Goal: Use online tool/utility: Utilize a website feature to perform a specific function

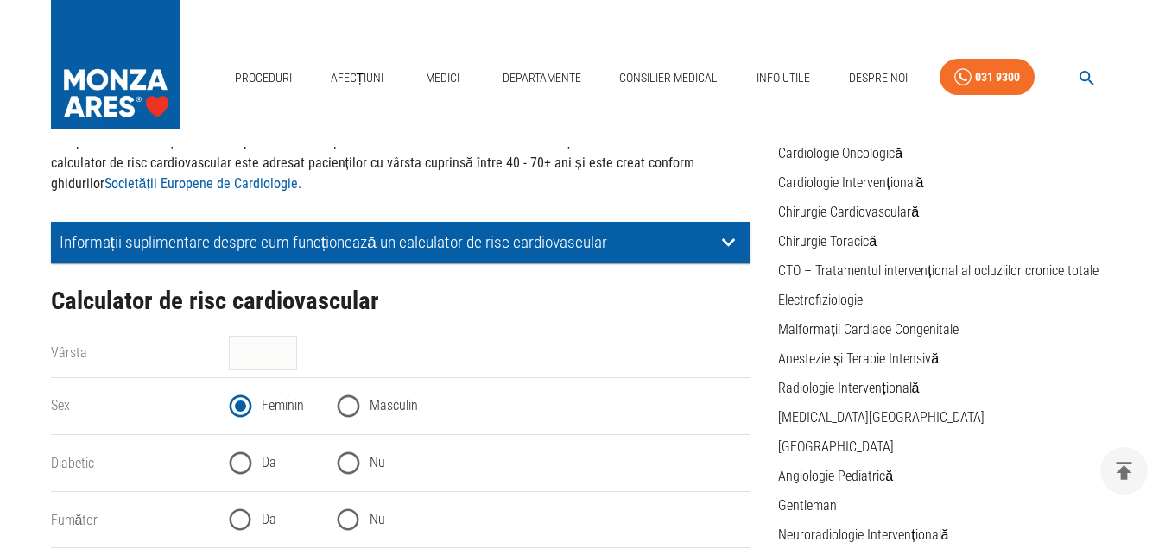
scroll to position [176, 0]
click at [352, 458] on input "Nu" at bounding box center [348, 463] width 42 height 42
radio input "true"
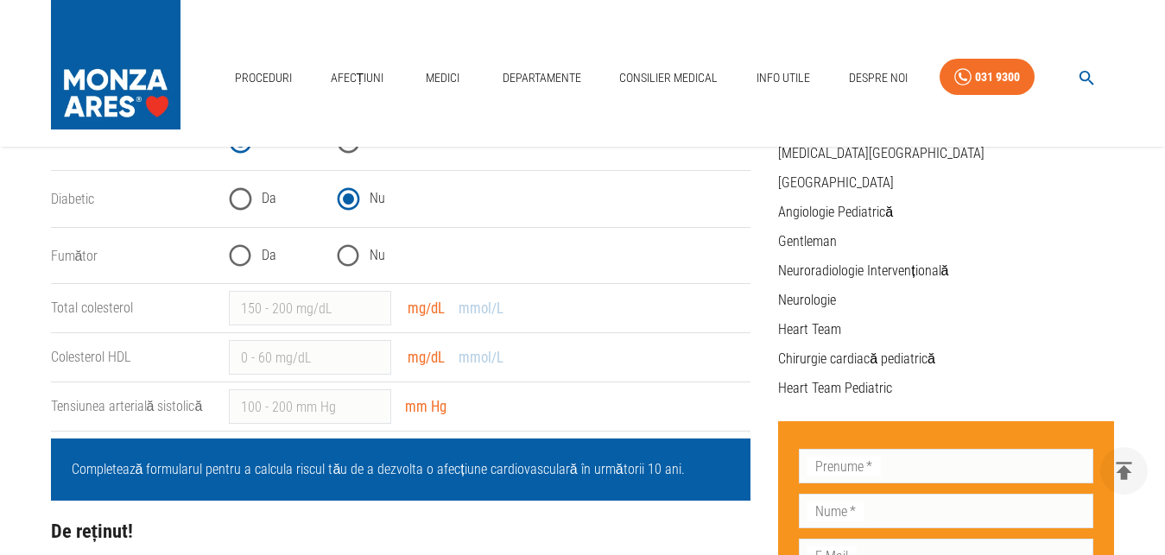
click at [238, 258] on input "Da" at bounding box center [240, 256] width 42 height 42
radio input "true"
click at [376, 305] on input "1" at bounding box center [310, 308] width 162 height 35
click at [273, 310] on input "1" at bounding box center [310, 308] width 162 height 35
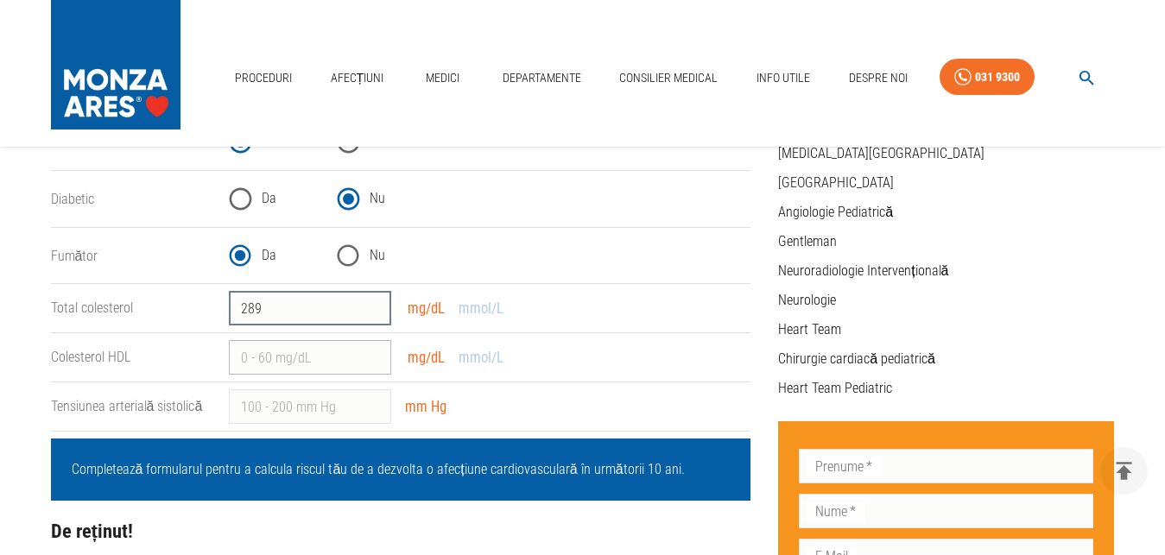
type input "289"
click at [324, 362] on input "Colesterol HDL" at bounding box center [310, 357] width 162 height 35
click at [319, 355] on input "Colesterol HDL" at bounding box center [310, 357] width 162 height 35
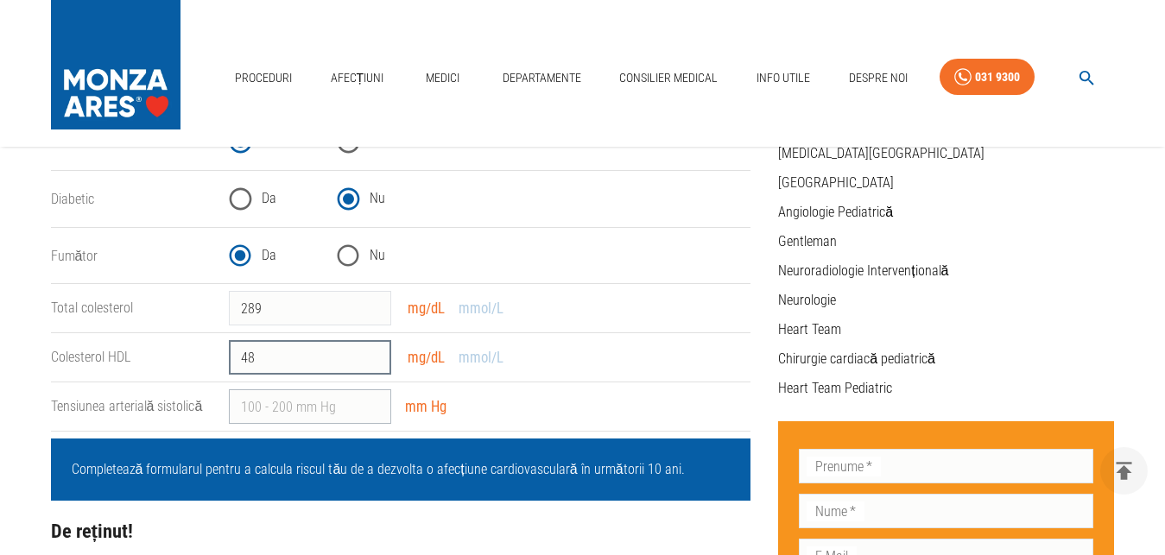
type input "48"
click at [333, 404] on input "Tensiunea arterială sistolică" at bounding box center [310, 406] width 162 height 35
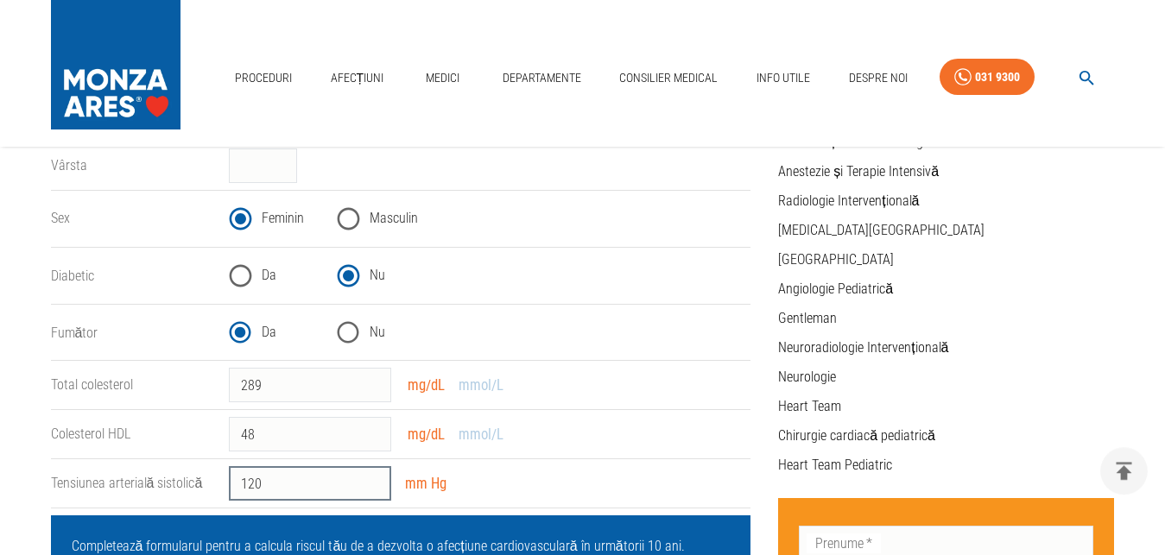
scroll to position [352, 0]
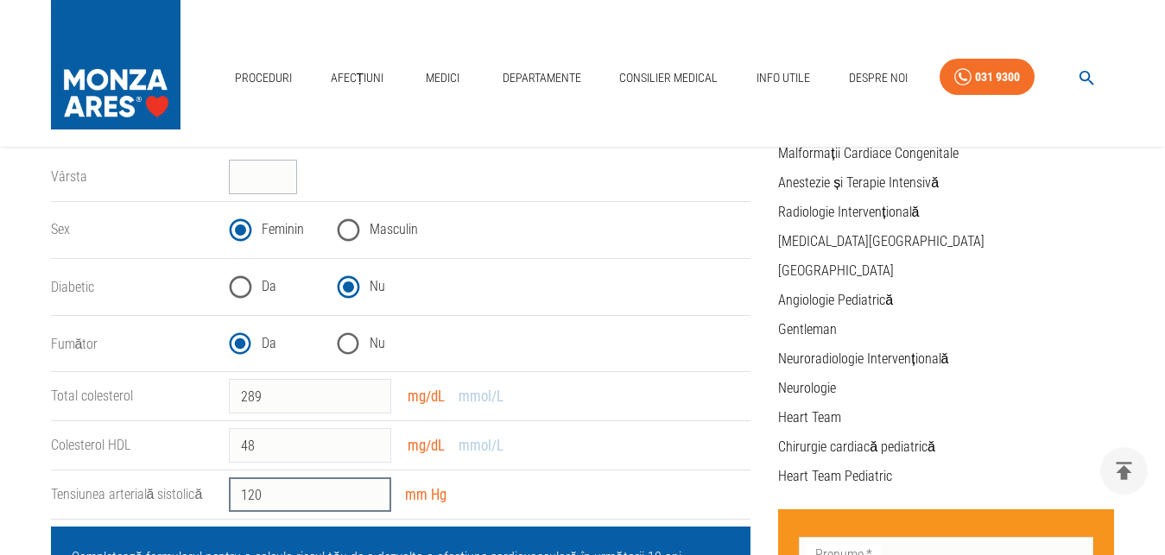
type input "120"
click at [275, 171] on input "Vârsta" at bounding box center [263, 177] width 68 height 35
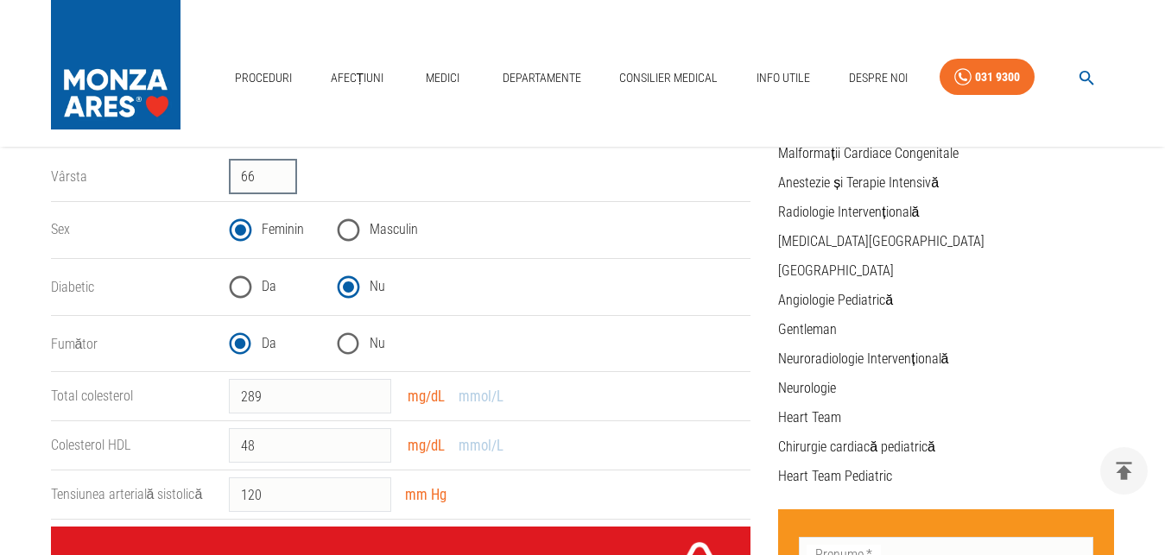
type input "66"
click at [240, 229] on input "Feminin" at bounding box center [240, 230] width 42 height 42
click at [342, 283] on input "Nu" at bounding box center [348, 287] width 42 height 42
click at [244, 345] on input "Da" at bounding box center [240, 344] width 42 height 42
click at [271, 394] on input "289" at bounding box center [310, 396] width 162 height 35
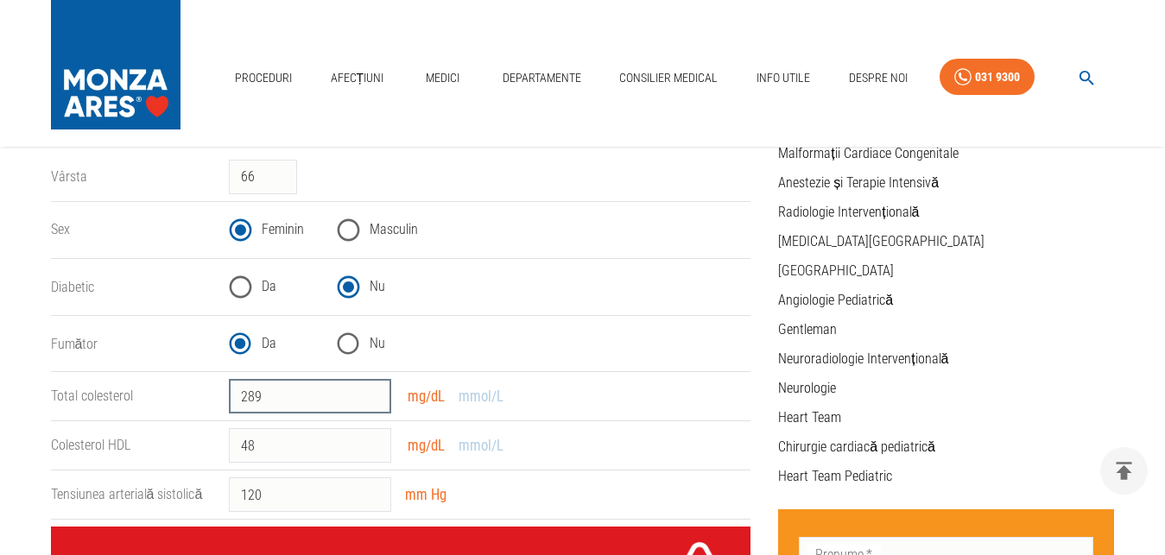
click at [271, 394] on input "289" at bounding box center [310, 396] width 162 height 35
click at [276, 398] on input "243" at bounding box center [310, 396] width 162 height 35
type input "289"
click at [275, 454] on input "48" at bounding box center [310, 445] width 162 height 35
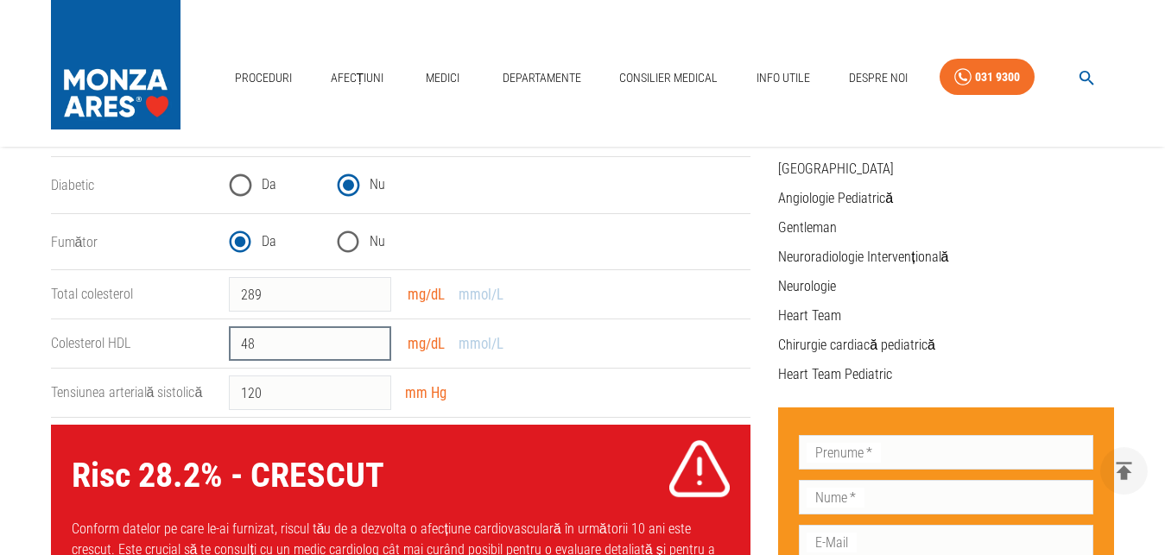
scroll to position [528, 0]
